Goal: Task Accomplishment & Management: Use online tool/utility

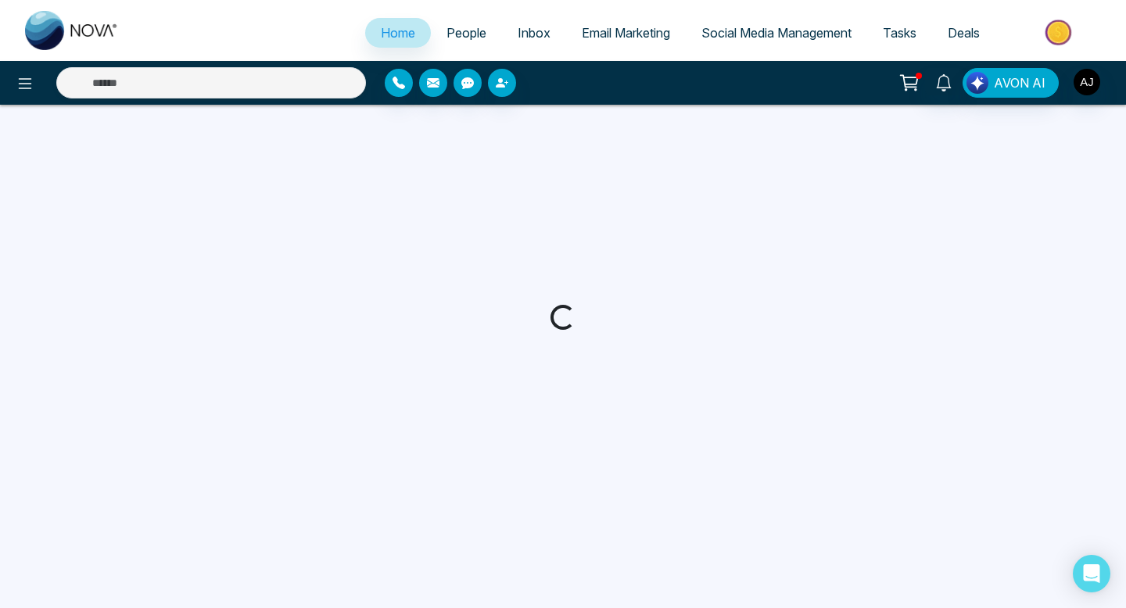
select select "*"
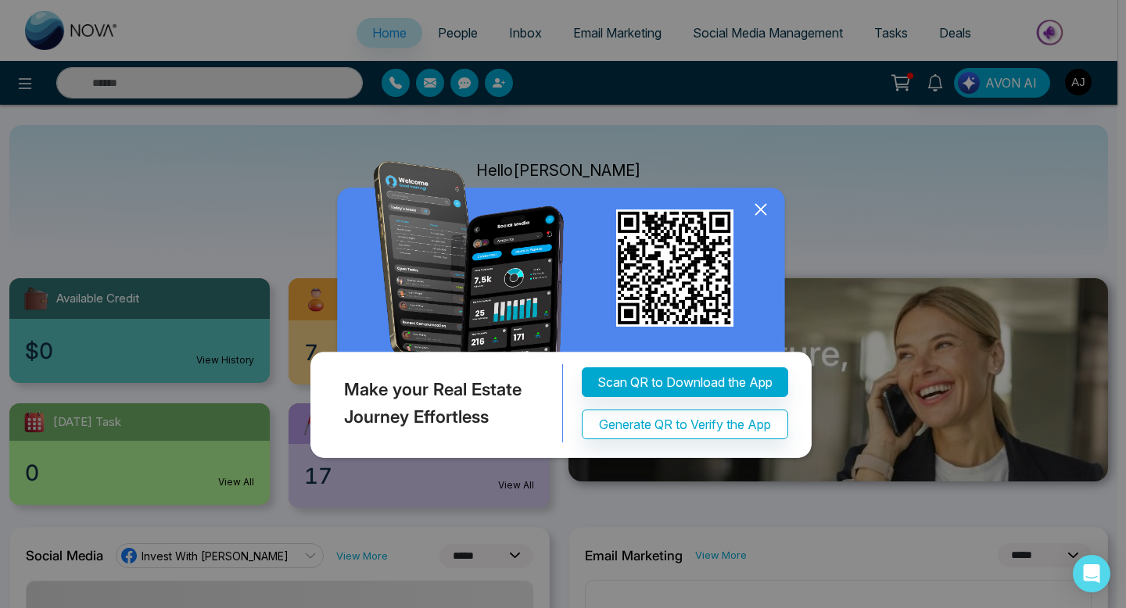
click at [753, 217] on icon at bounding box center [760, 209] width 23 height 23
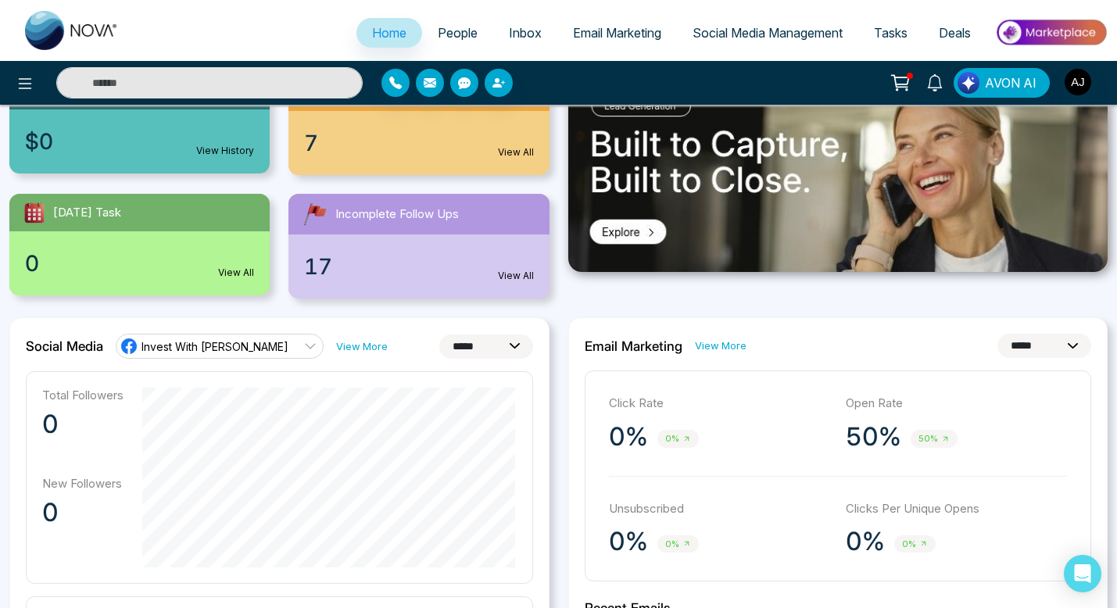
scroll to position [283, 0]
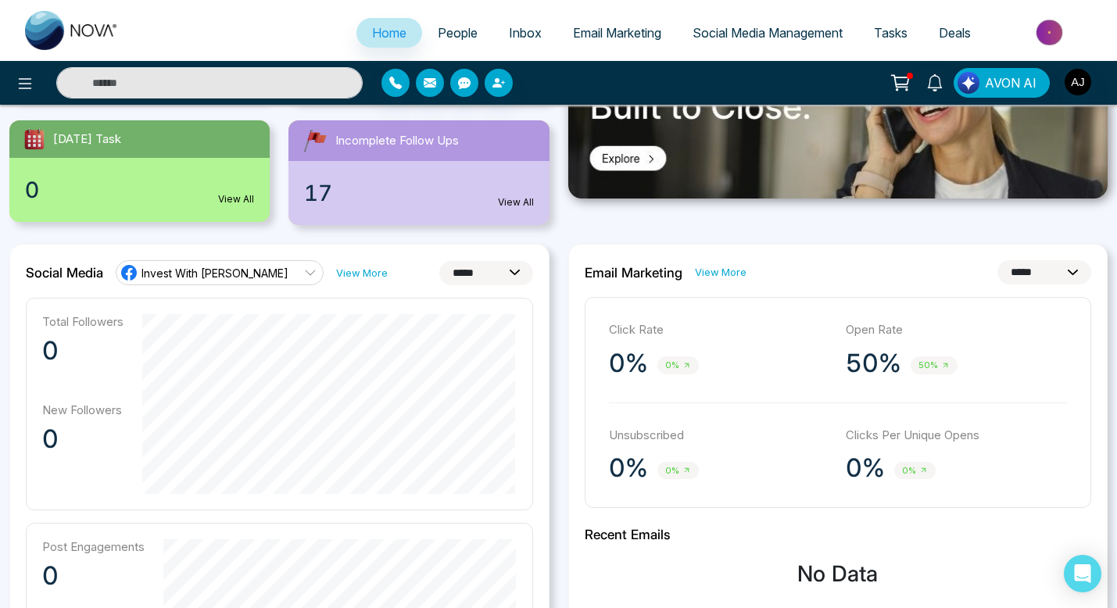
click at [521, 195] on div "17 View All" at bounding box center [419, 193] width 260 height 64
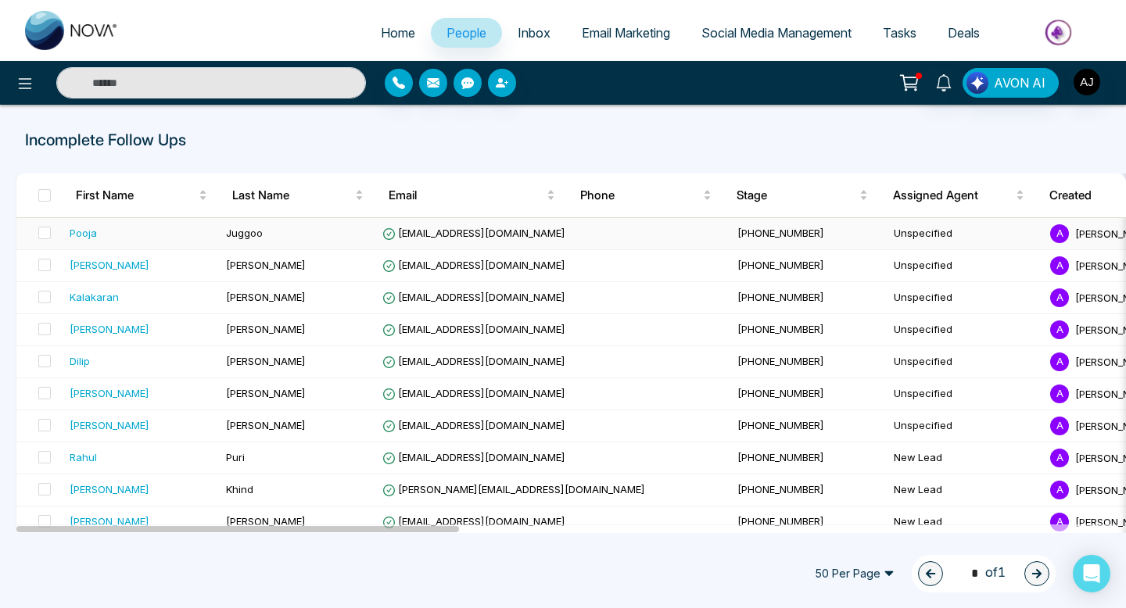
click at [887, 231] on td "Unspecified" at bounding box center [965, 234] width 156 height 32
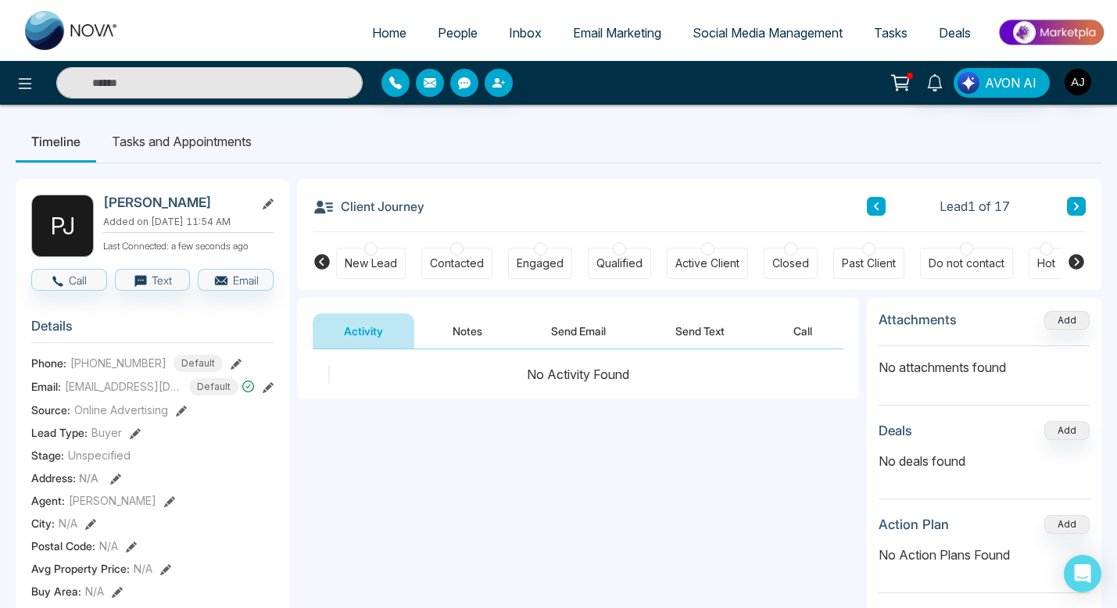
click at [369, 249] on div at bounding box center [370, 248] width 13 height 13
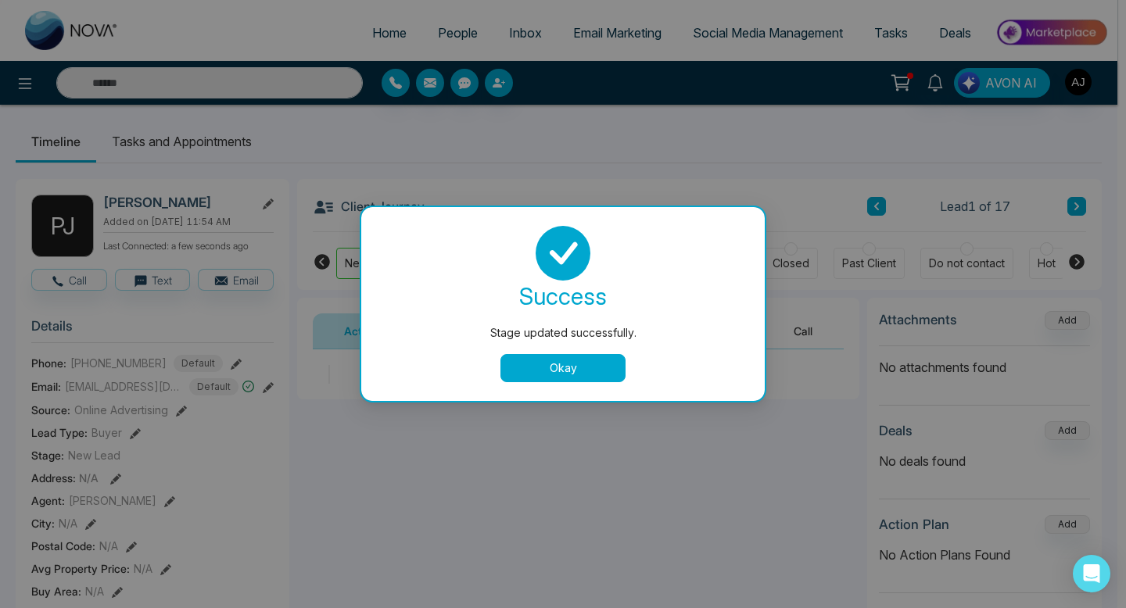
click at [579, 359] on button "Okay" at bounding box center [562, 368] width 125 height 28
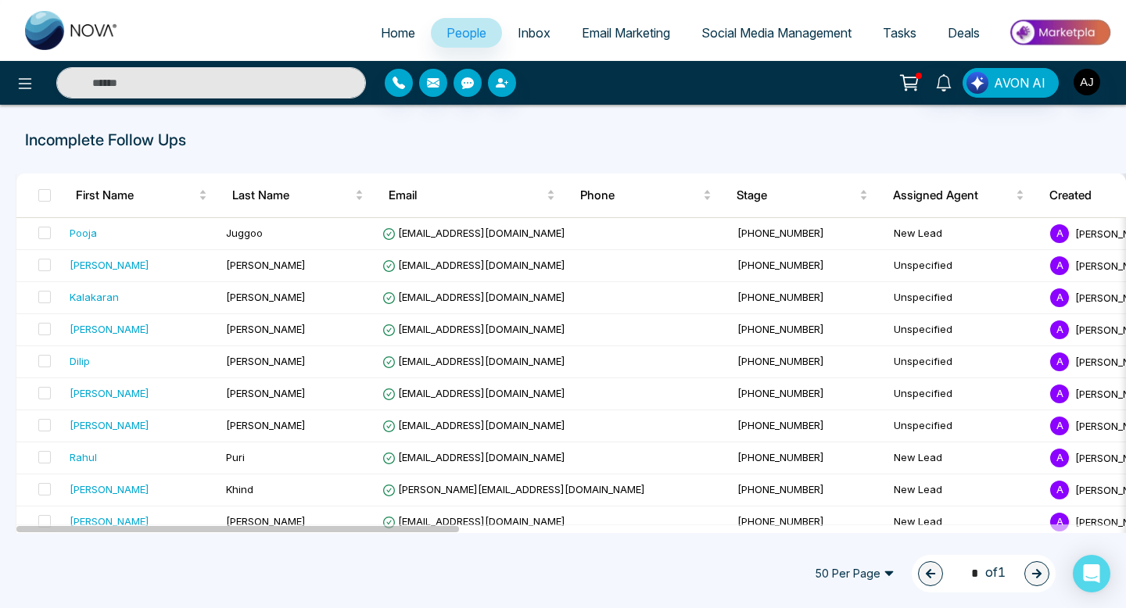
click at [626, 28] on span "Email Marketing" at bounding box center [626, 33] width 88 height 16
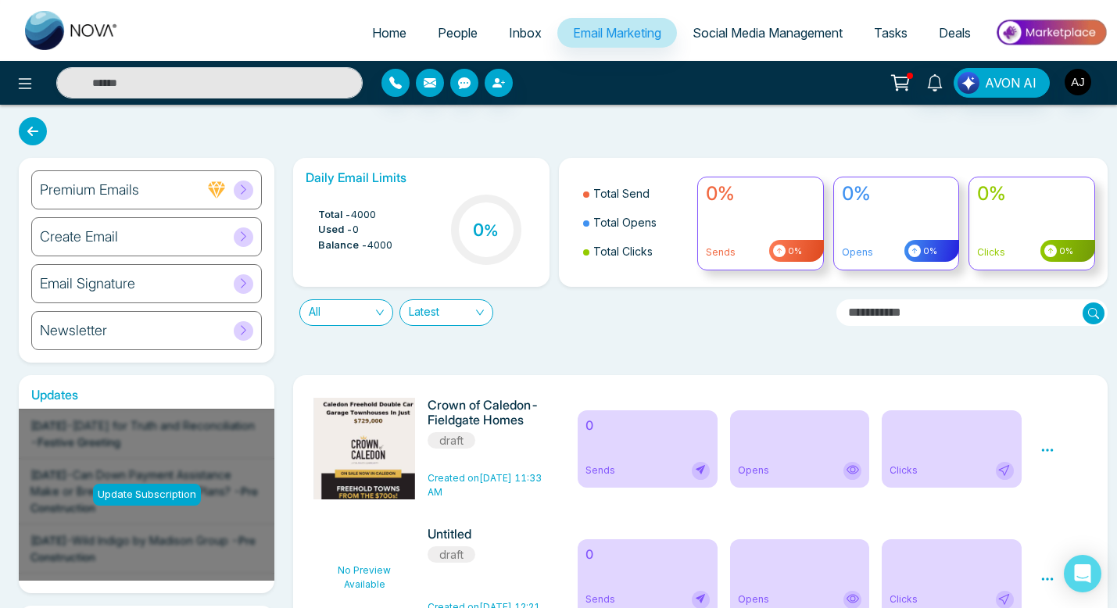
click at [152, 246] on div "Create Email" at bounding box center [146, 236] width 231 height 39
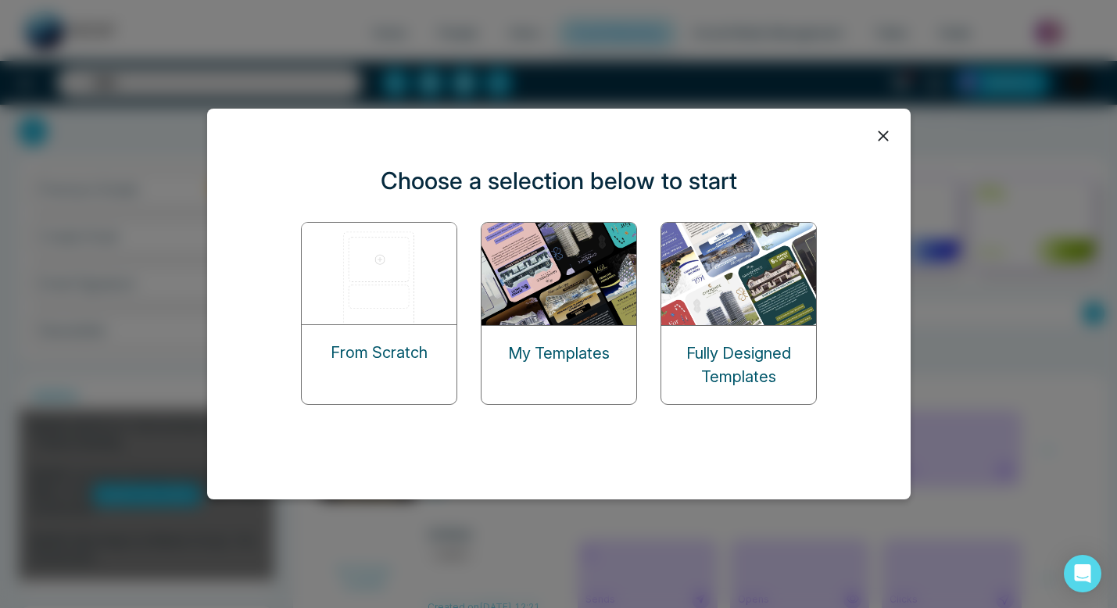
click at [389, 317] on img at bounding box center [380, 274] width 156 height 102
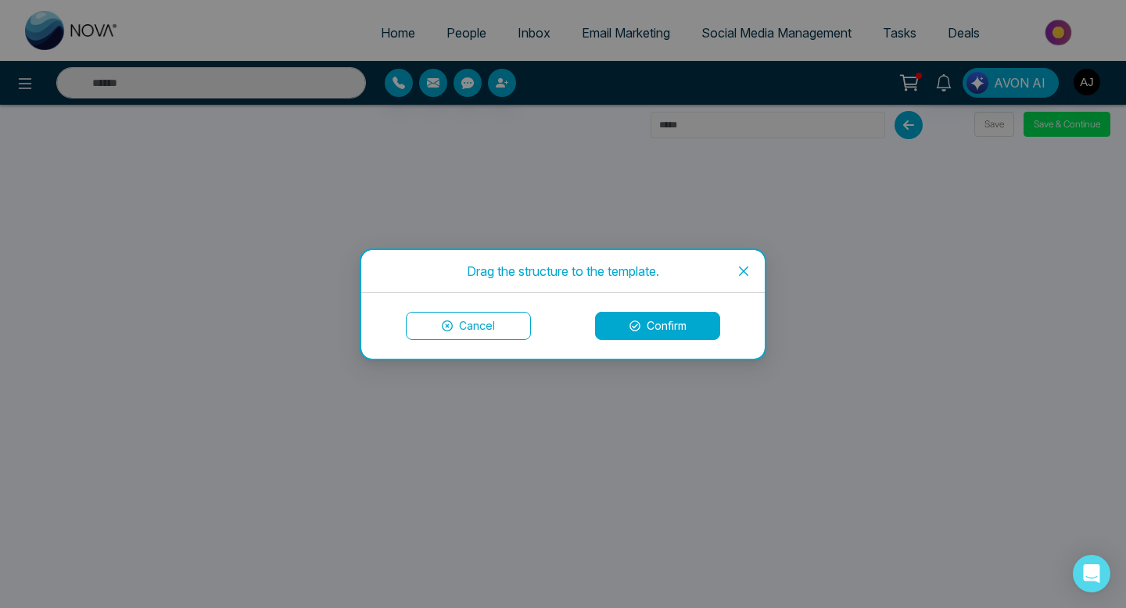
click at [674, 333] on button "Confirm" at bounding box center [657, 326] width 125 height 28
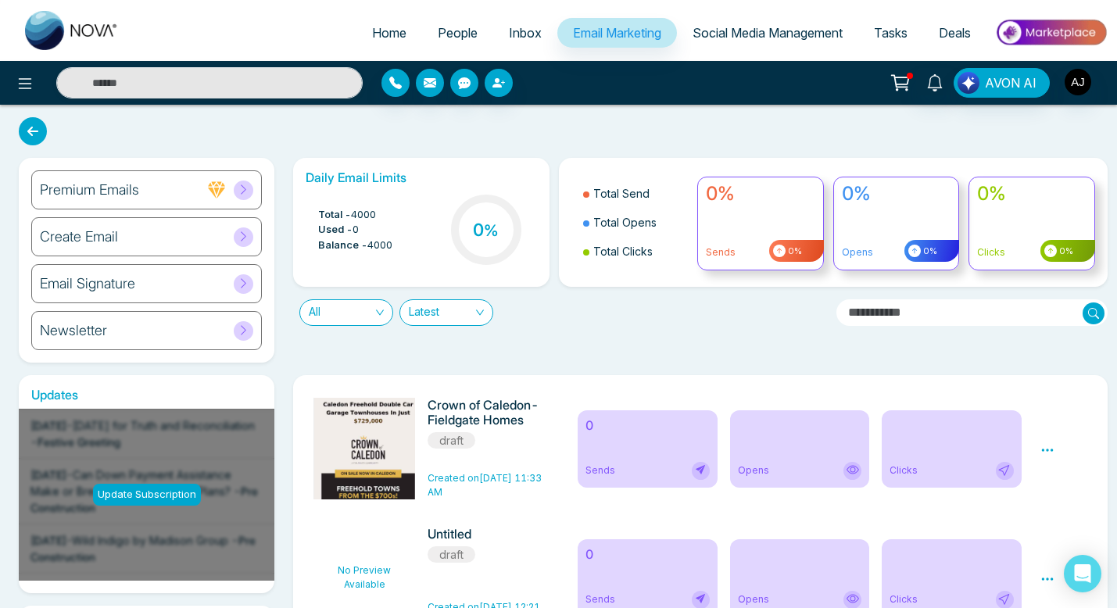
scroll to position [143, 0]
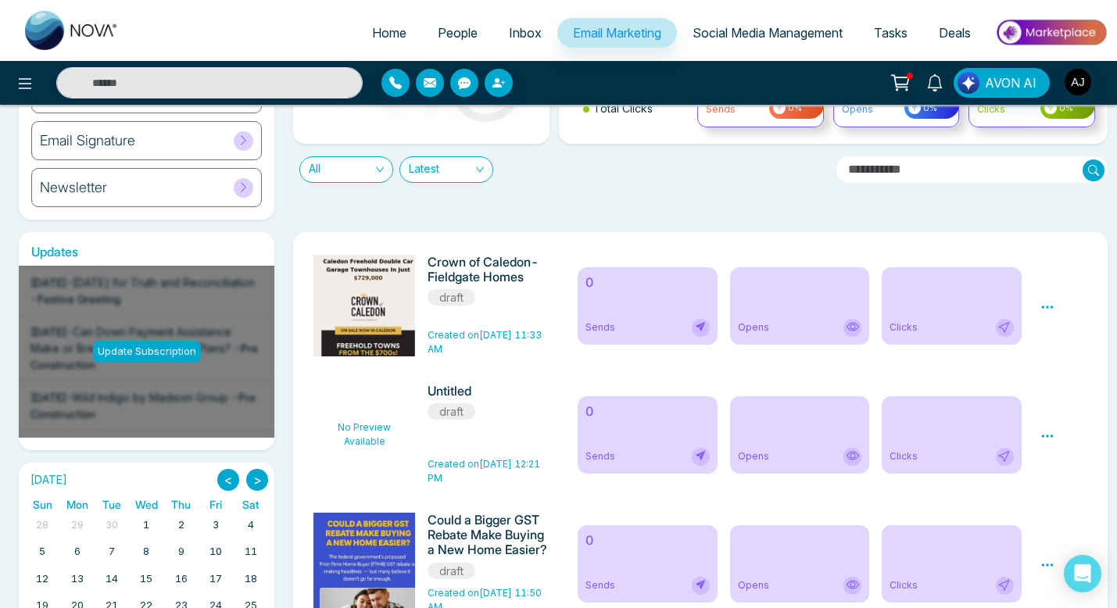
click at [466, 260] on h6 "Crown of Caledon- Fieldgate Homes" at bounding box center [489, 270] width 123 height 30
click at [1046, 301] on icon at bounding box center [1048, 307] width 14 height 14
click at [1052, 292] on div "Preview Edit Delete" at bounding box center [1064, 306] width 66 height 102
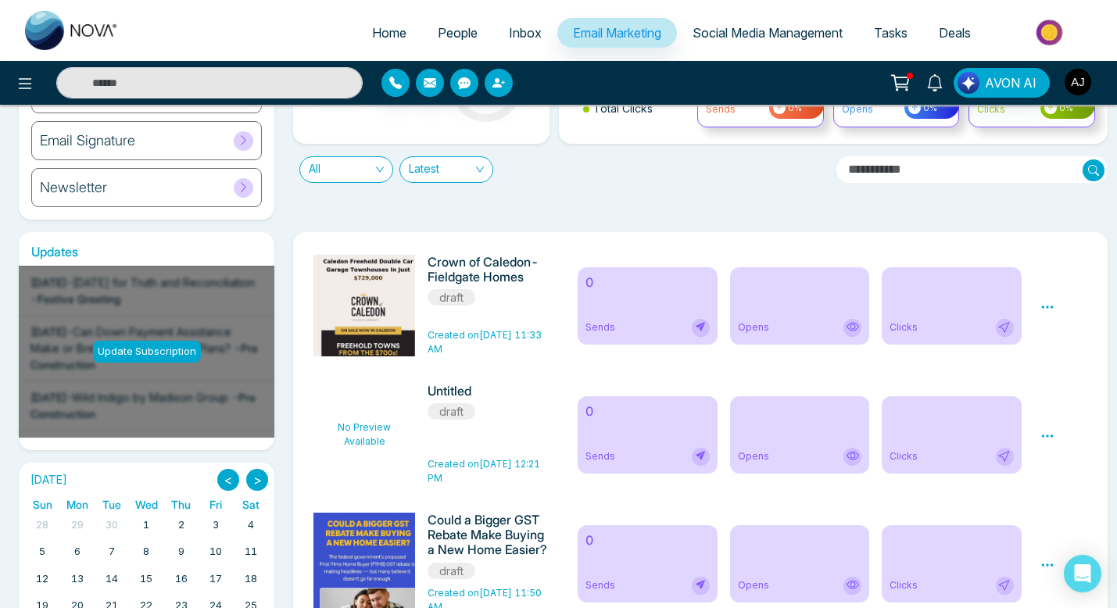
click at [1052, 305] on icon at bounding box center [1048, 307] width 14 height 14
click at [1078, 356] on li "Edit" at bounding box center [1074, 355] width 42 height 23
click at [1050, 310] on icon at bounding box center [1048, 307] width 14 height 14
click at [1062, 353] on link "Edit" at bounding box center [1062, 352] width 19 height 13
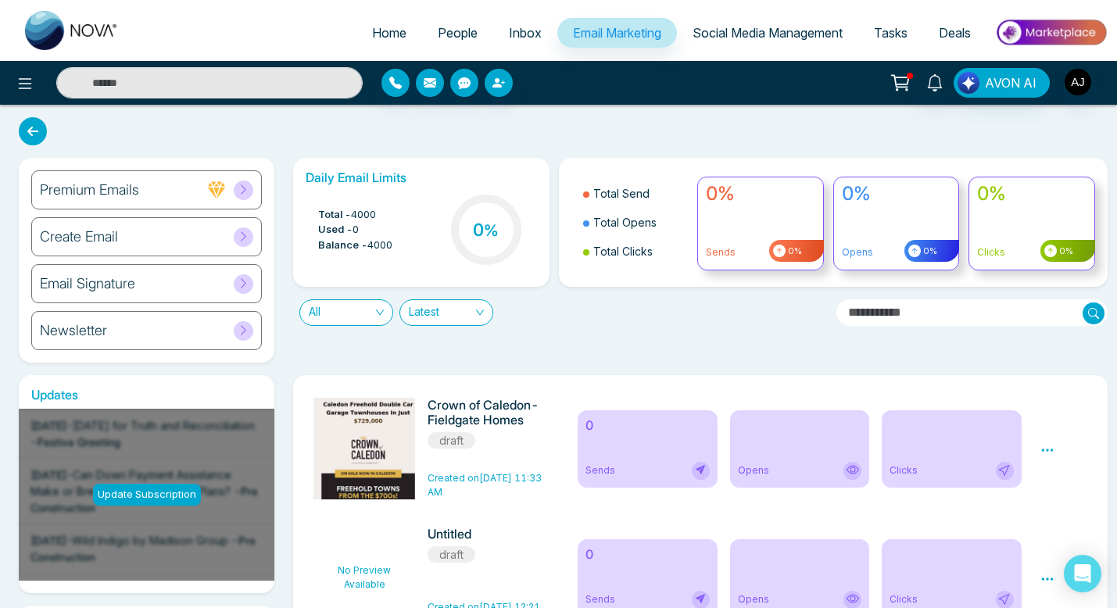
click at [206, 290] on div "Email Signature" at bounding box center [146, 283] width 231 height 39
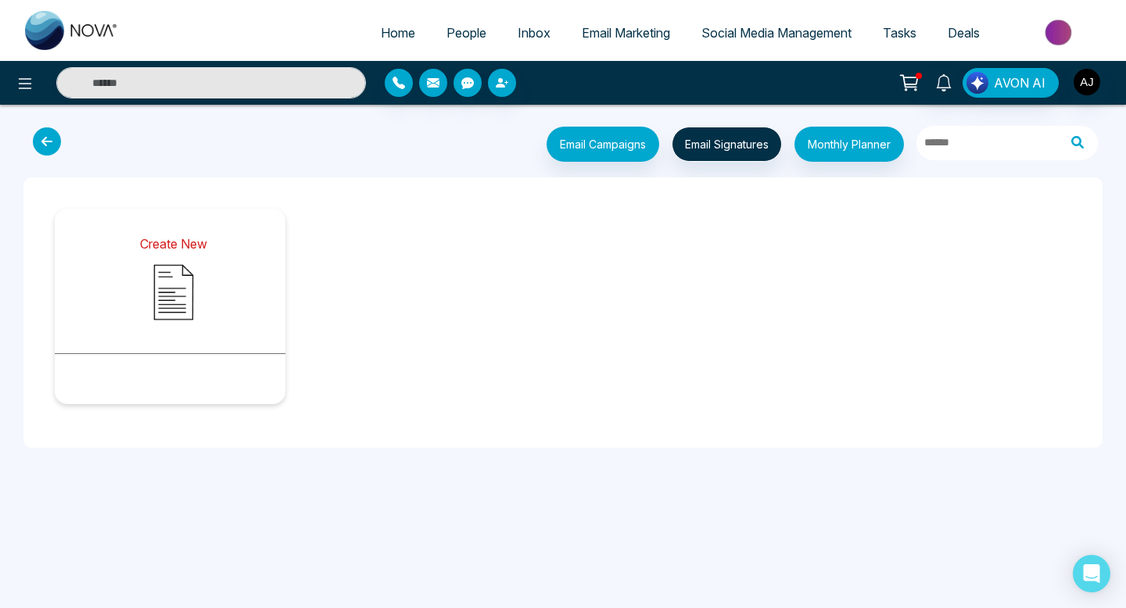
click at [213, 295] on button "Create New" at bounding box center [173, 276] width 99 height 122
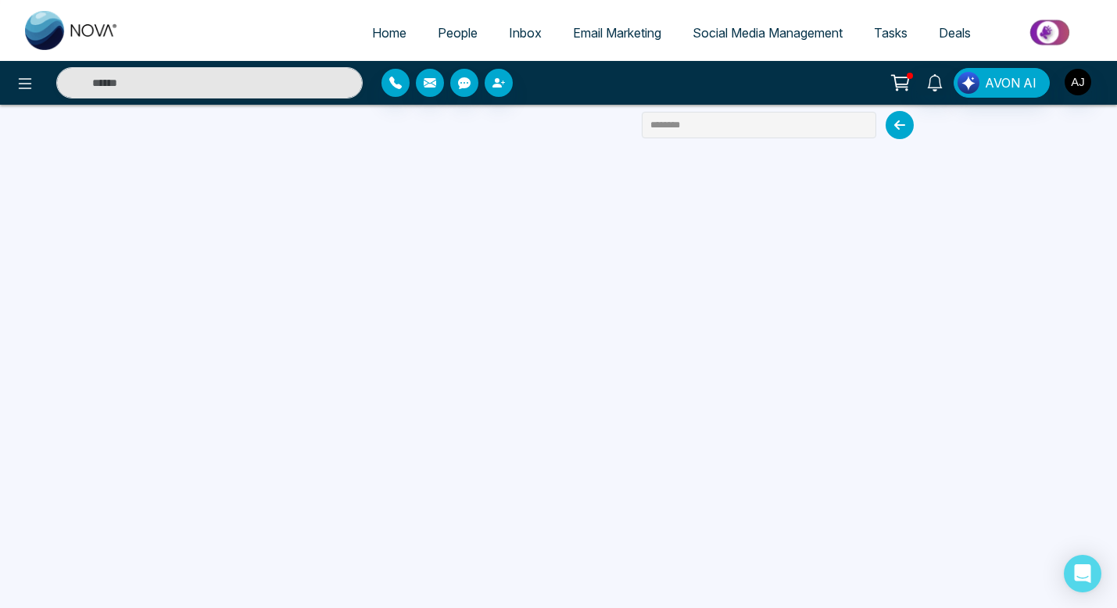
click at [899, 125] on icon at bounding box center [900, 125] width 28 height 28
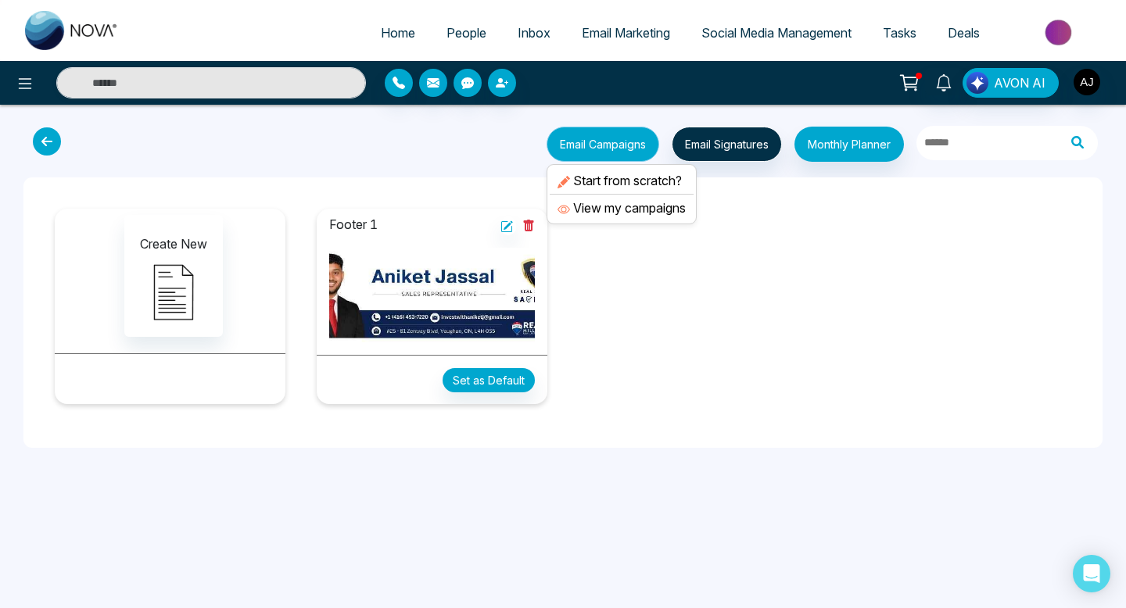
click at [612, 143] on button "Email Campaigns" at bounding box center [603, 144] width 113 height 35
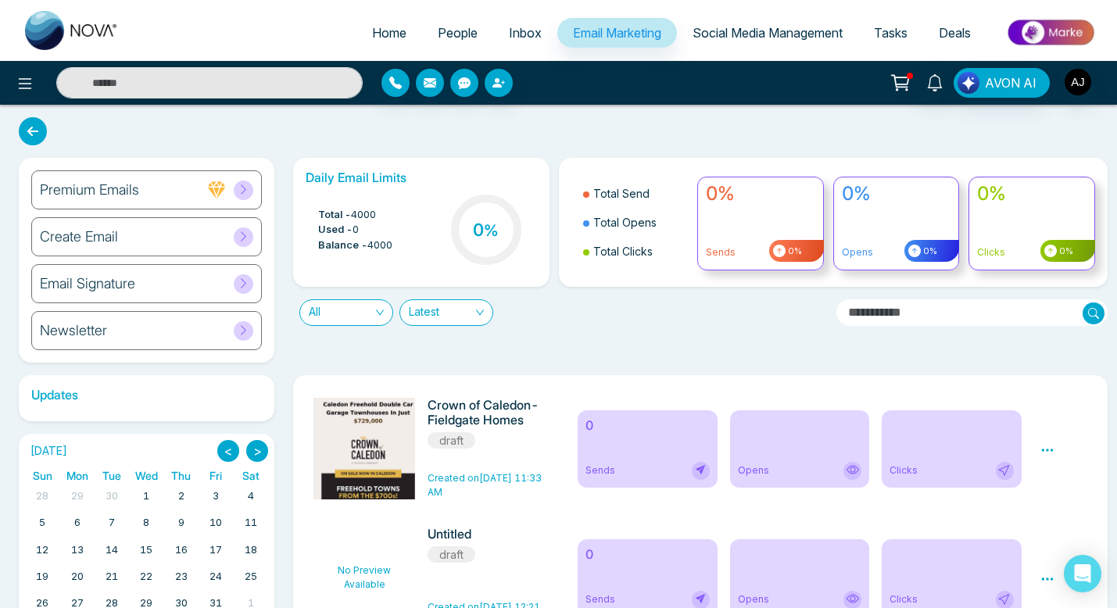
click at [173, 282] on div "Email Signature" at bounding box center [146, 283] width 231 height 39
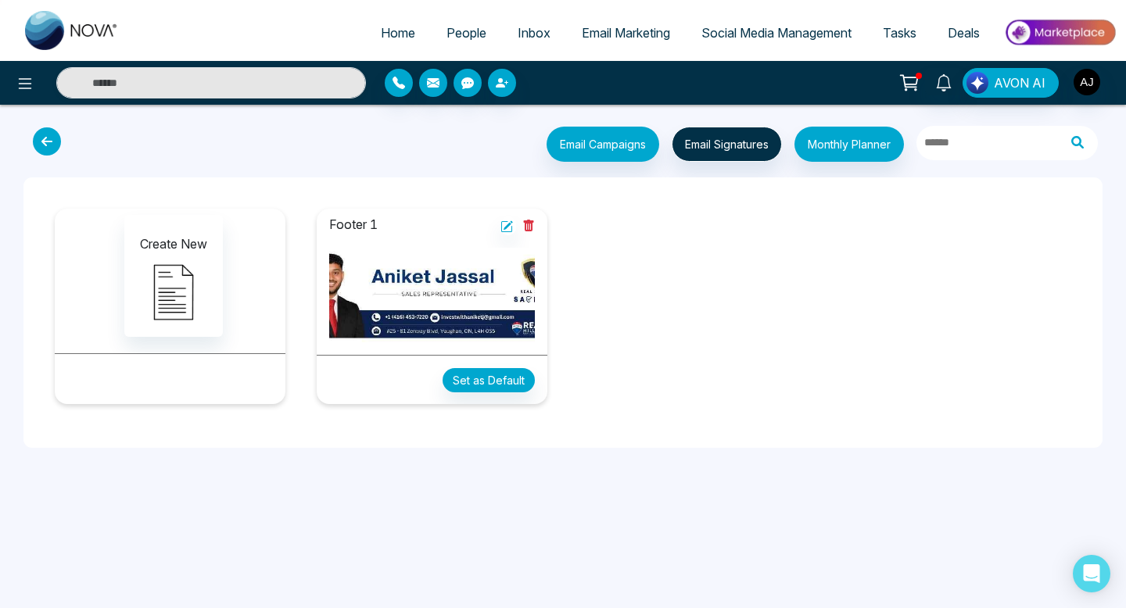
click at [43, 145] on icon at bounding box center [47, 141] width 28 height 28
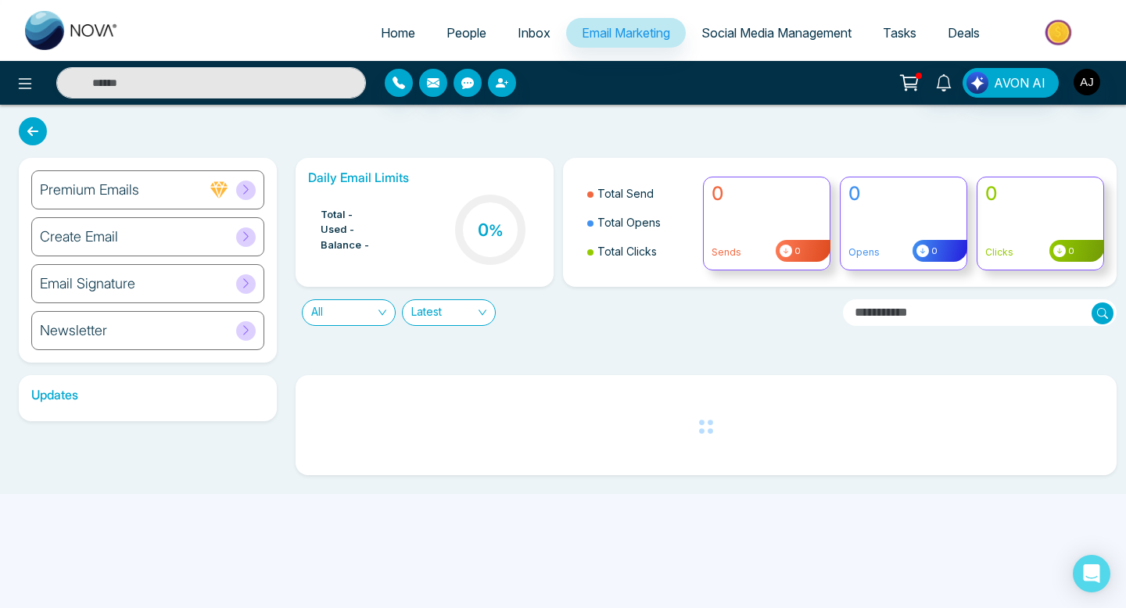
click at [152, 235] on div "Create Email" at bounding box center [147, 236] width 233 height 39
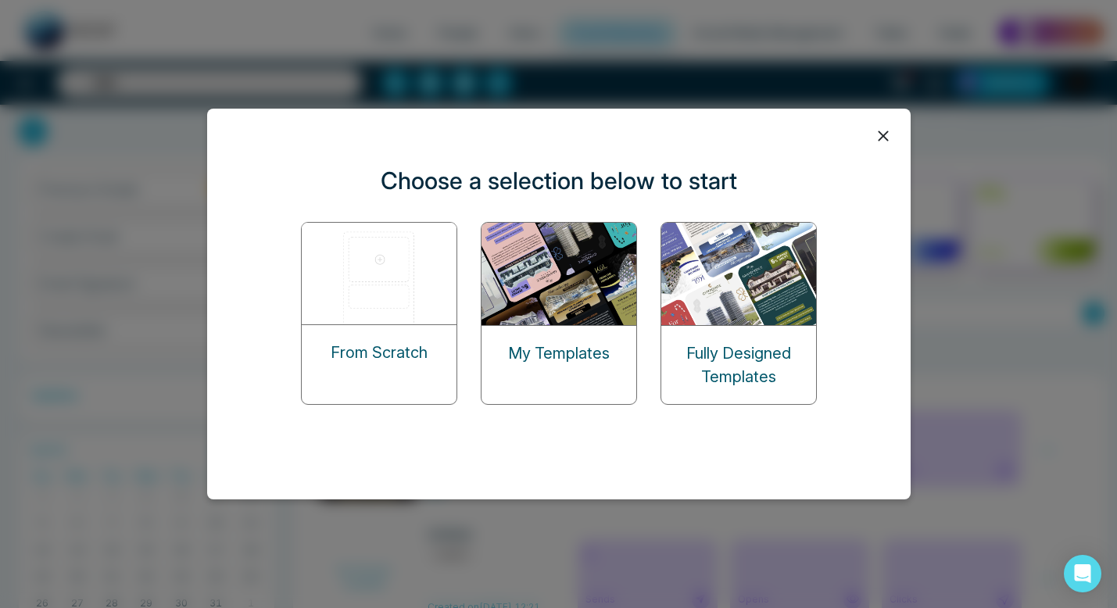
click at [608, 358] on p "My Templates" at bounding box center [559, 353] width 102 height 23
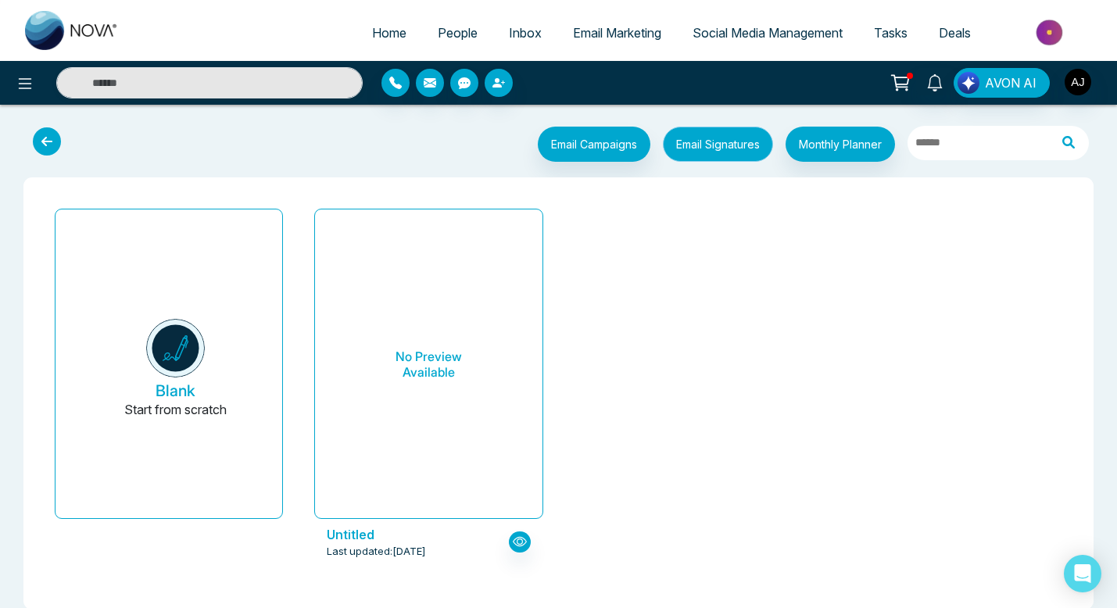
click at [698, 160] on button "Email Signatures" at bounding box center [718, 144] width 110 height 35
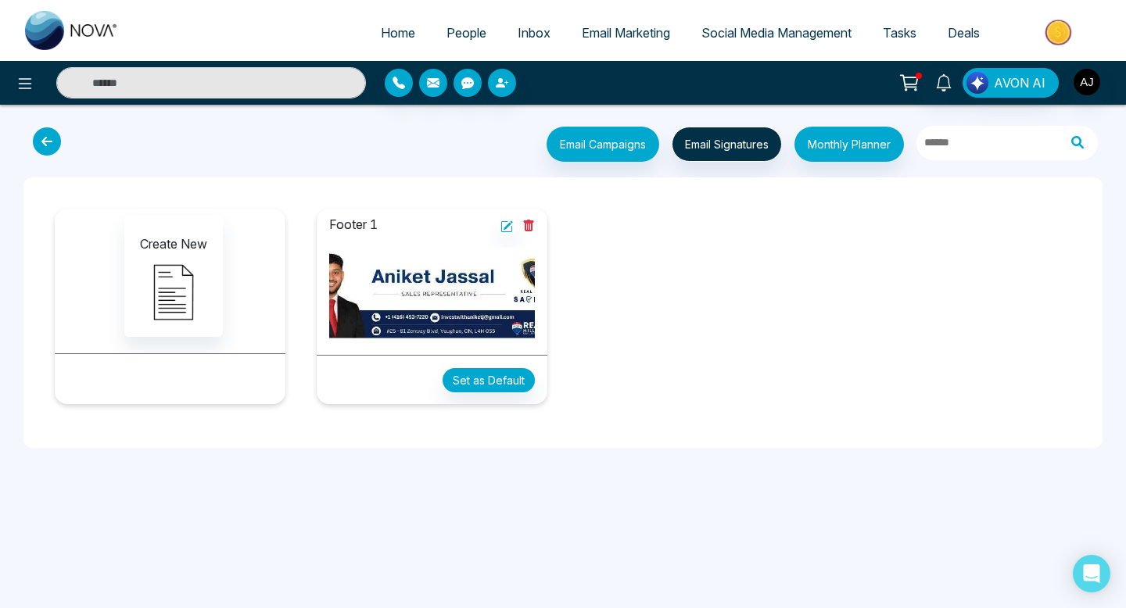
click at [579, 126] on div "Email Campaigns Start from scratch? View my campaigns Email Signatures Monthly …" at bounding box center [563, 144] width 1101 height 48
click at [580, 135] on button "Email Campaigns" at bounding box center [603, 144] width 113 height 35
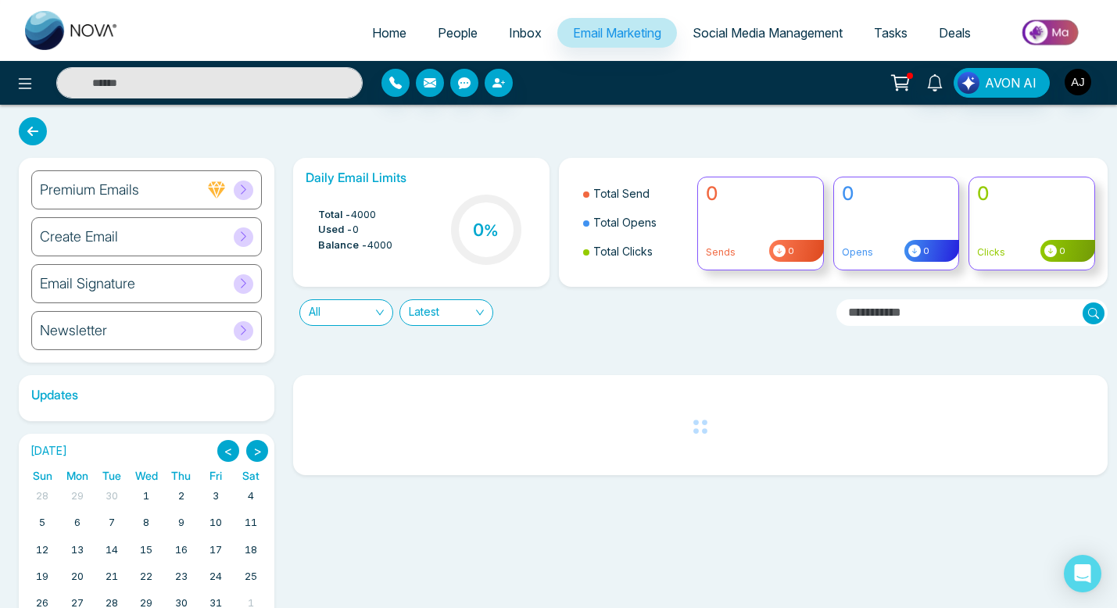
click at [160, 232] on div "Create Email" at bounding box center [146, 236] width 231 height 39
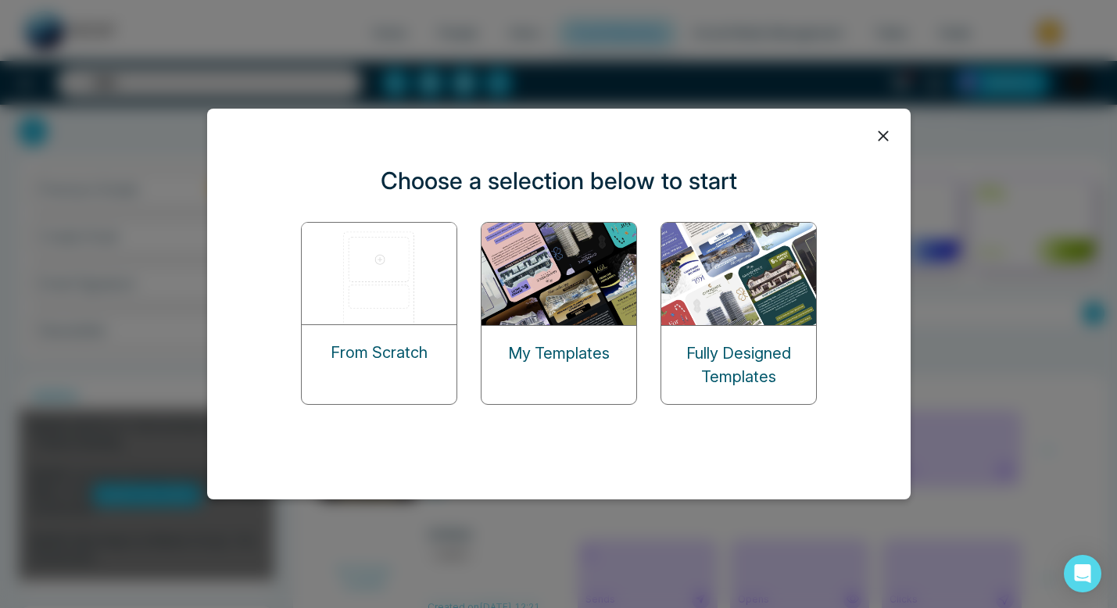
click at [317, 323] on img at bounding box center [380, 274] width 156 height 102
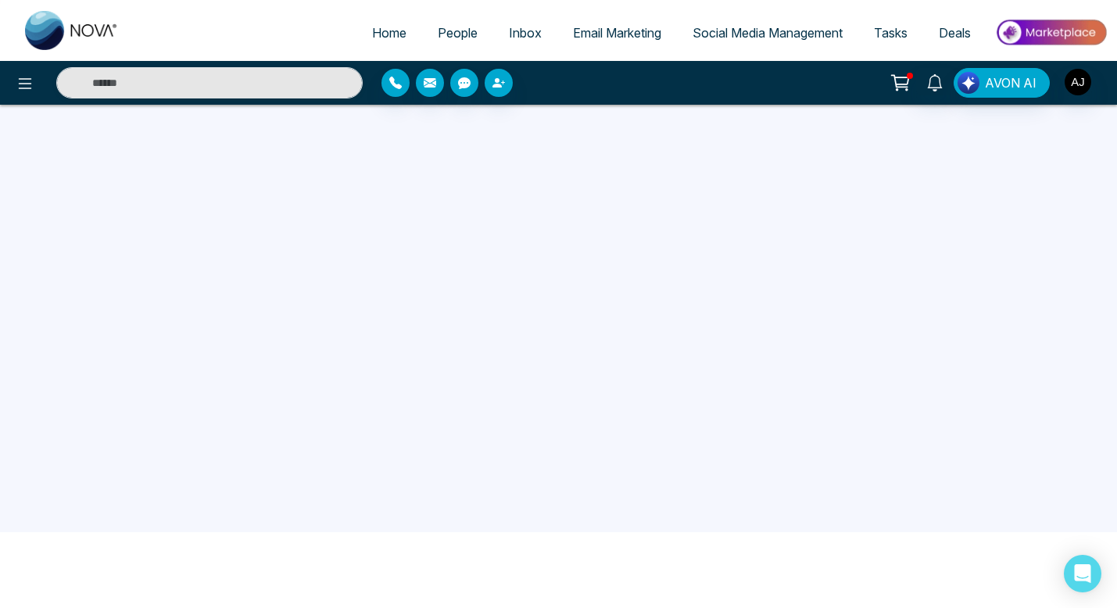
scroll to position [77, 0]
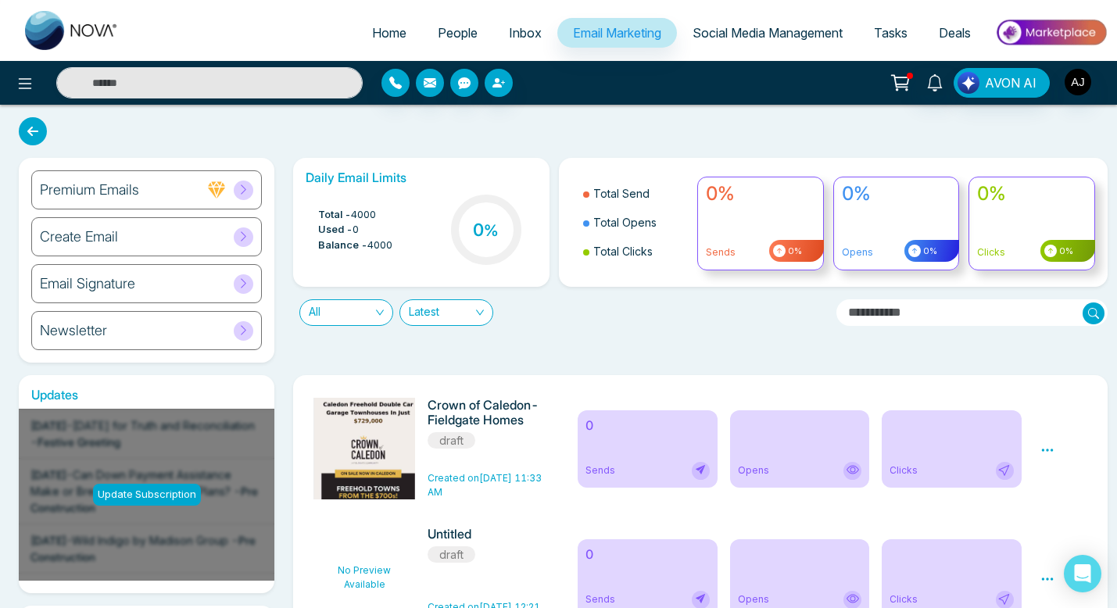
click at [154, 226] on div "Create Email" at bounding box center [146, 236] width 231 height 39
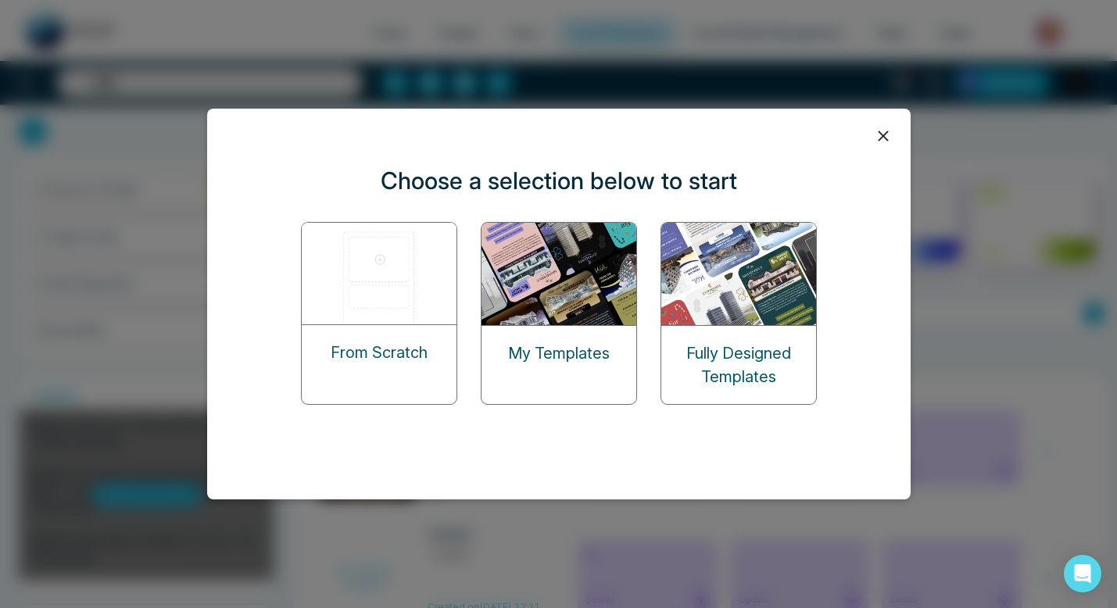
click at [374, 316] on img at bounding box center [380, 274] width 156 height 102
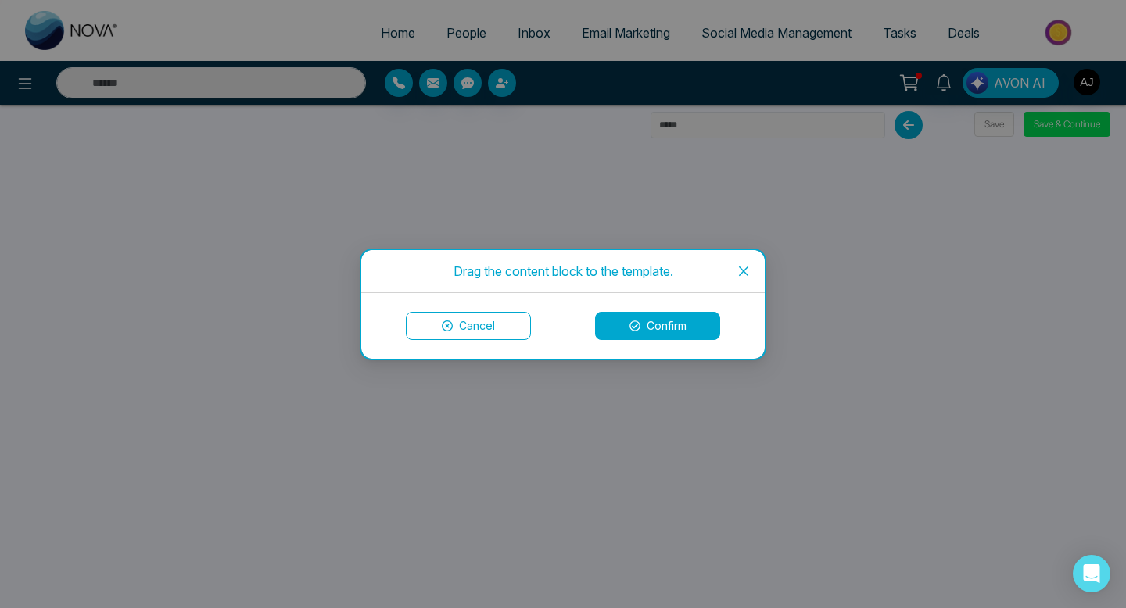
click at [741, 267] on icon "close" at bounding box center [743, 270] width 9 height 9
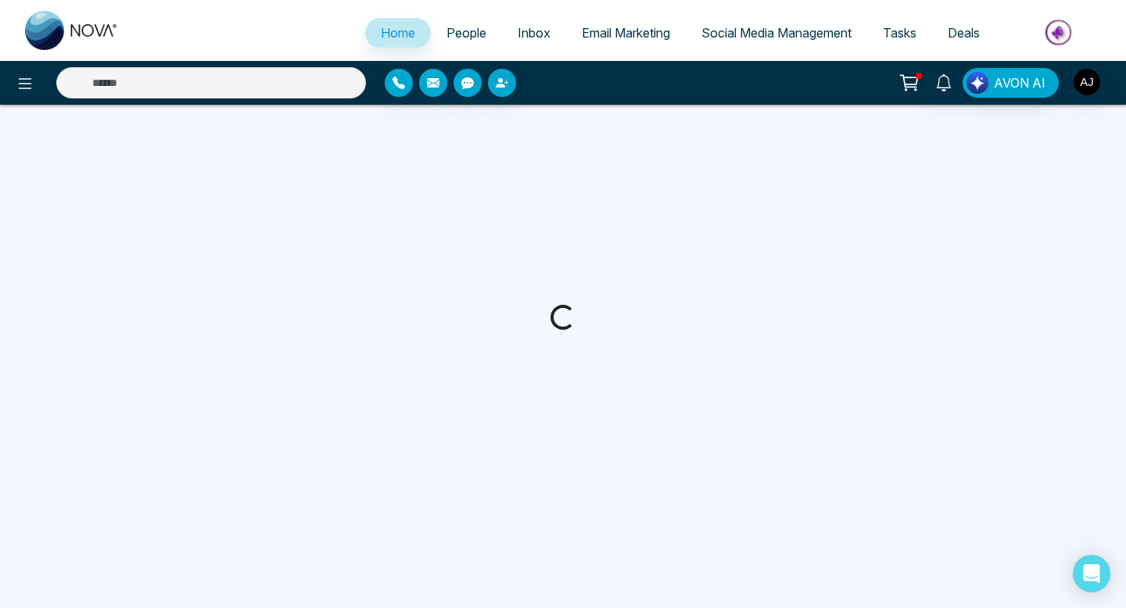
select select "*"
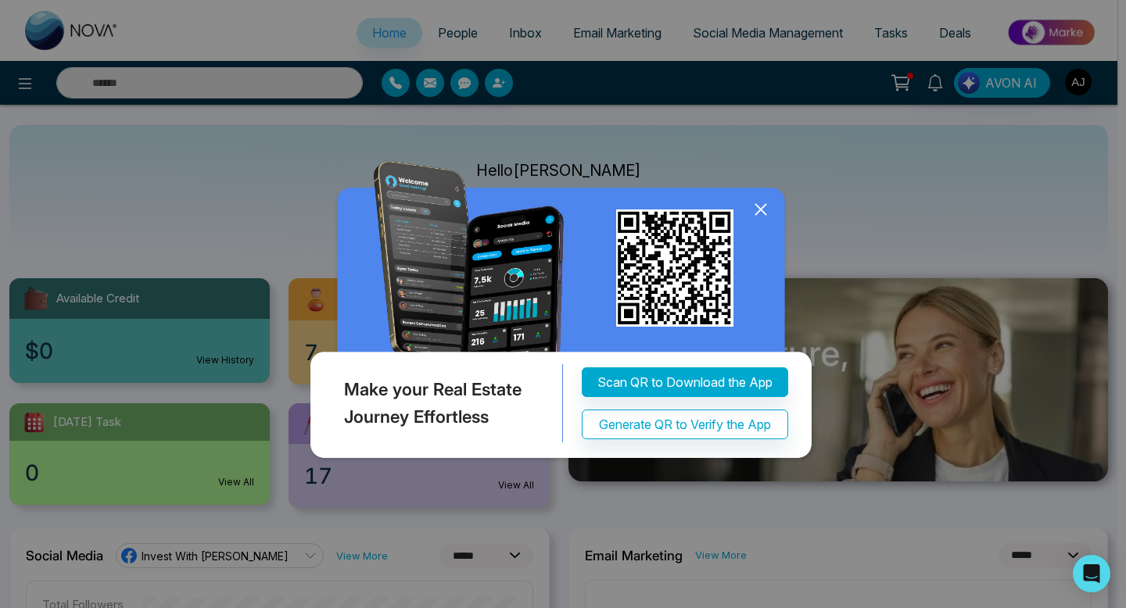
select select "*"
